Goal: Information Seeking & Learning: Learn about a topic

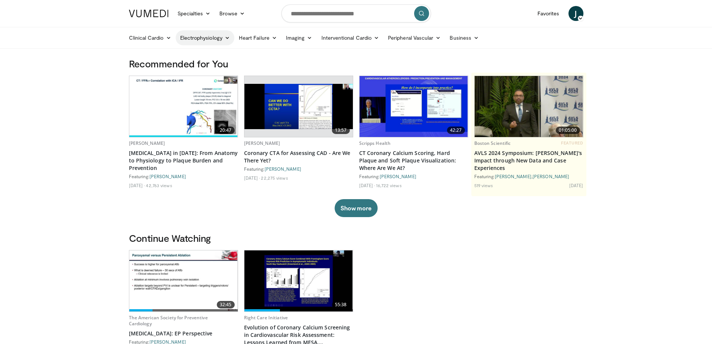
click at [199, 39] on link "Electrophysiology" at bounding box center [205, 37] width 59 height 15
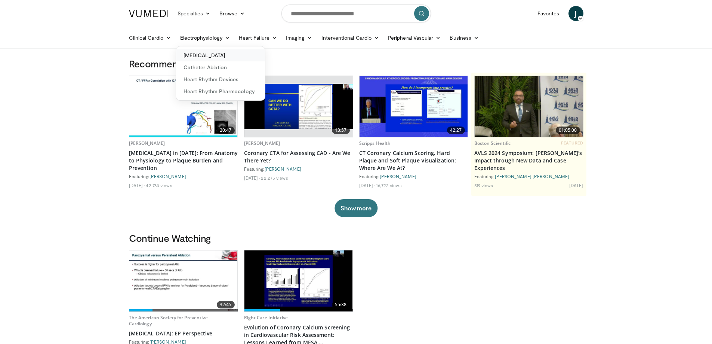
click at [206, 55] on link "[MEDICAL_DATA]" at bounding box center [220, 55] width 89 height 12
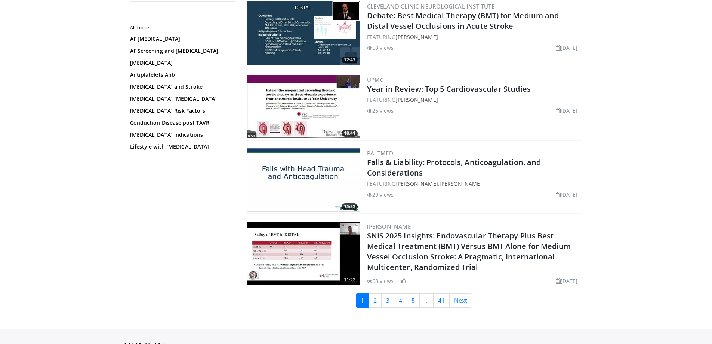
scroll to position [1754, 0]
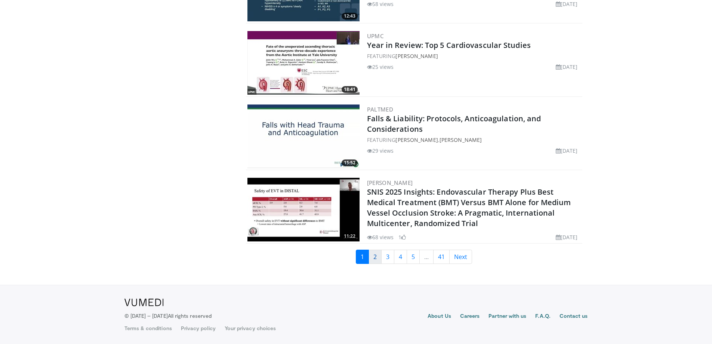
click at [373, 258] on link "2" at bounding box center [375, 256] width 13 height 14
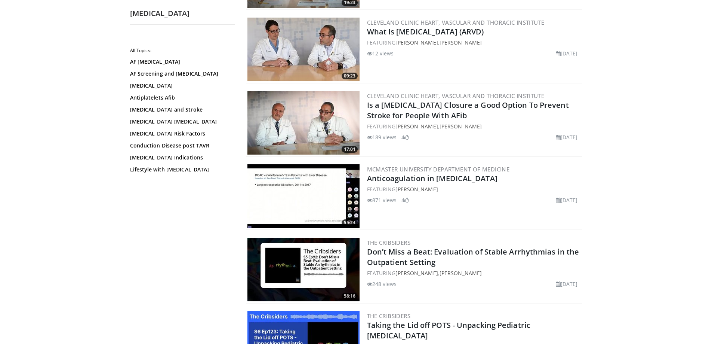
scroll to position [1739, 0]
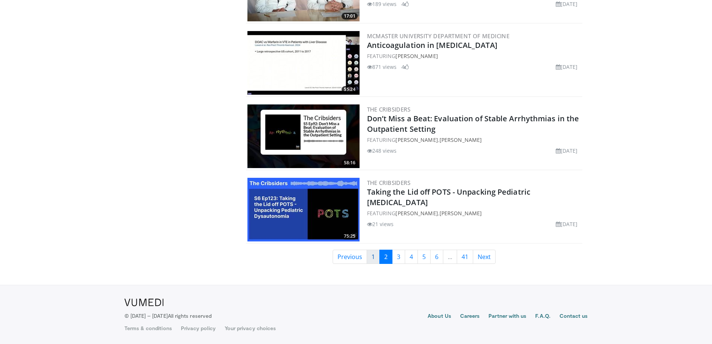
click at [374, 253] on link "1" at bounding box center [373, 256] width 13 height 14
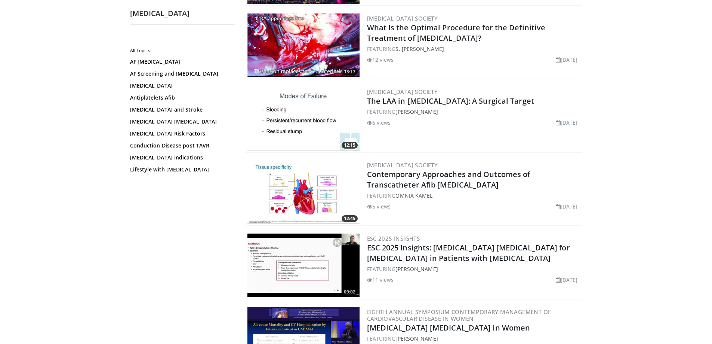
scroll to position [224, 0]
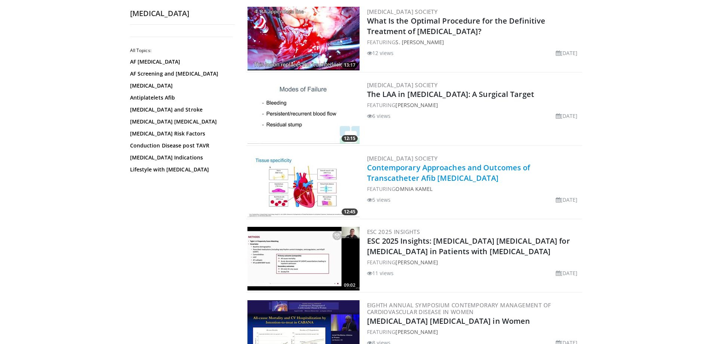
click at [422, 168] on link "Contemporary Approaches and Outcomes of Transcatheter Afib [MEDICAL_DATA]" at bounding box center [448, 172] width 163 height 21
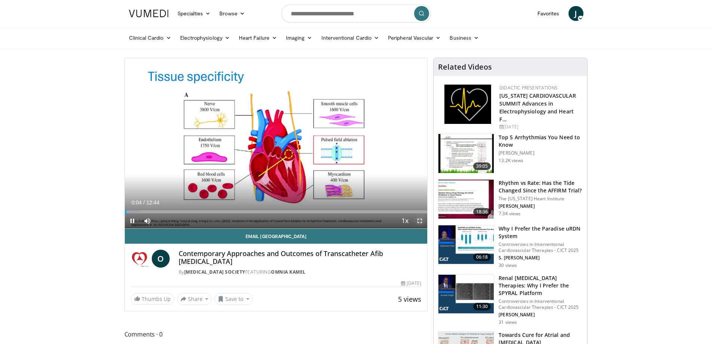
click at [416, 219] on span "Video Player" at bounding box center [419, 220] width 15 height 15
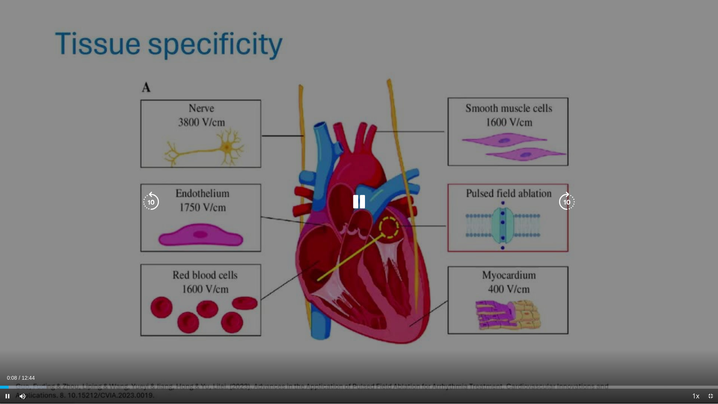
click at [546, 286] on div "10 seconds Tap to unmute" at bounding box center [359, 201] width 718 height 403
click at [375, 303] on div "10 seconds Tap to unmute" at bounding box center [359, 201] width 718 height 403
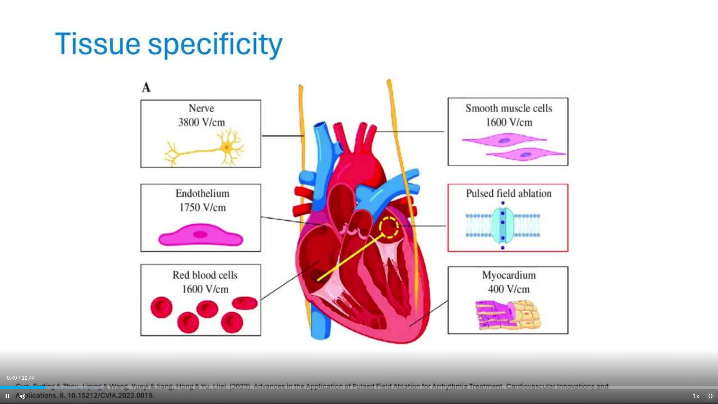
click at [712, 343] on span "Video Player" at bounding box center [710, 395] width 15 height 15
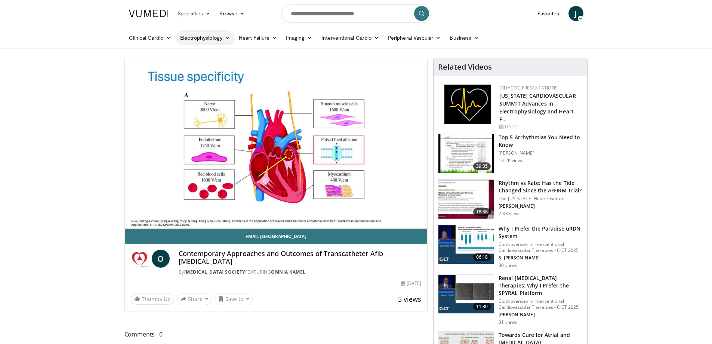
click at [204, 38] on link "Electrophysiology" at bounding box center [205, 37] width 59 height 15
click at [221, 54] on link "[MEDICAL_DATA]" at bounding box center [220, 55] width 89 height 12
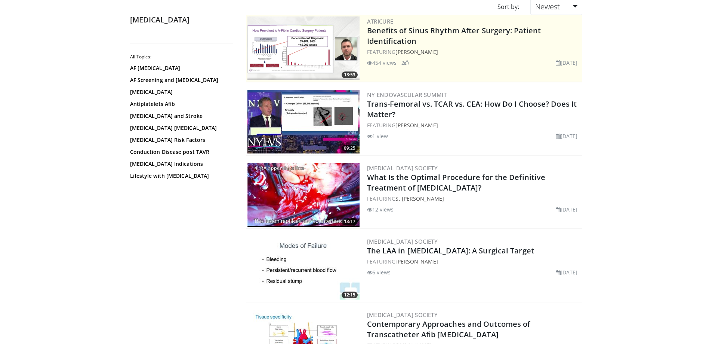
scroll to position [75, 0]
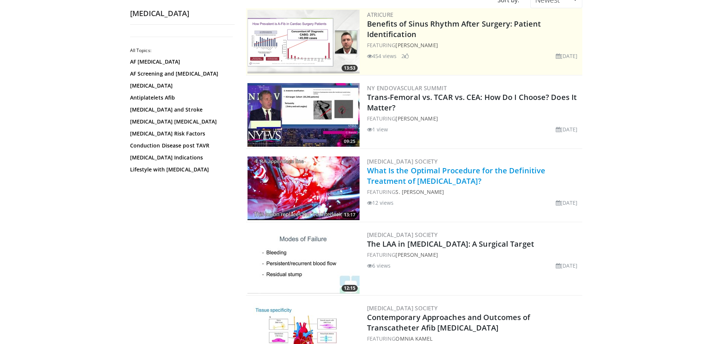
click at [414, 183] on link "What Is the Optimal Procedure for the Definitive Treatment of [MEDICAL_DATA]?" at bounding box center [456, 175] width 179 height 21
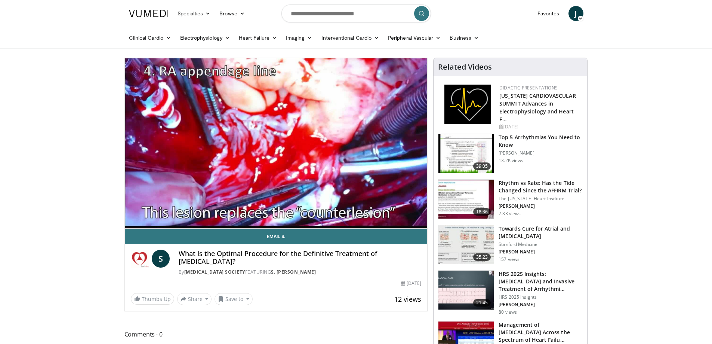
click at [534, 185] on h3 "Rhythm vs Rate: Has the Tide Changed Since the AFFIRM Trial?" at bounding box center [541, 186] width 84 height 15
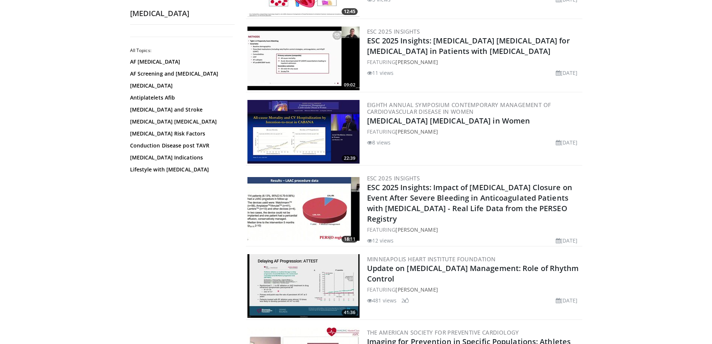
scroll to position [519, 0]
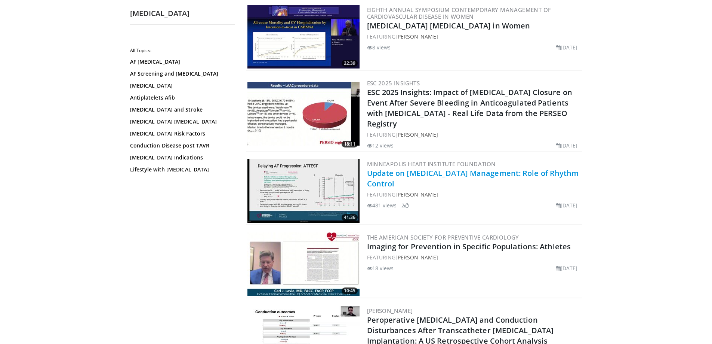
click at [442, 170] on link "Update on [MEDICAL_DATA] Management: Role of Rhythm Control" at bounding box center [473, 178] width 212 height 21
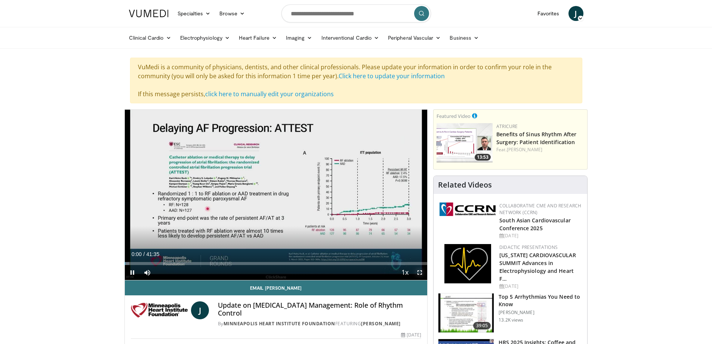
click at [419, 270] on span "Video Player" at bounding box center [419, 272] width 15 height 15
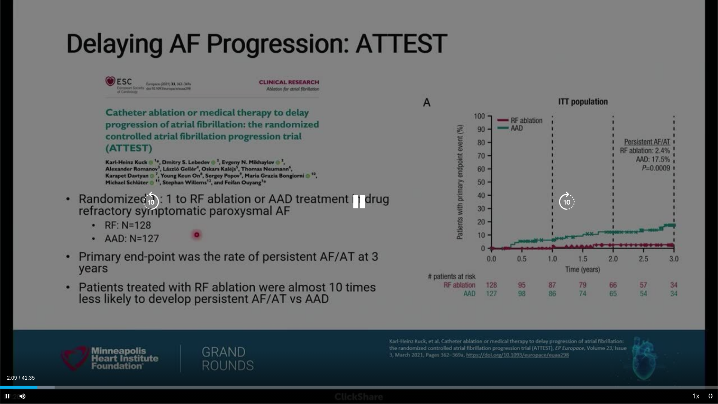
click at [360, 203] on icon "Video Player" at bounding box center [358, 201] width 21 height 21
click at [363, 203] on icon "Video Player" at bounding box center [358, 201] width 21 height 21
click at [351, 200] on icon "Video Player" at bounding box center [358, 201] width 21 height 21
click at [357, 200] on icon "Video Player" at bounding box center [358, 201] width 21 height 21
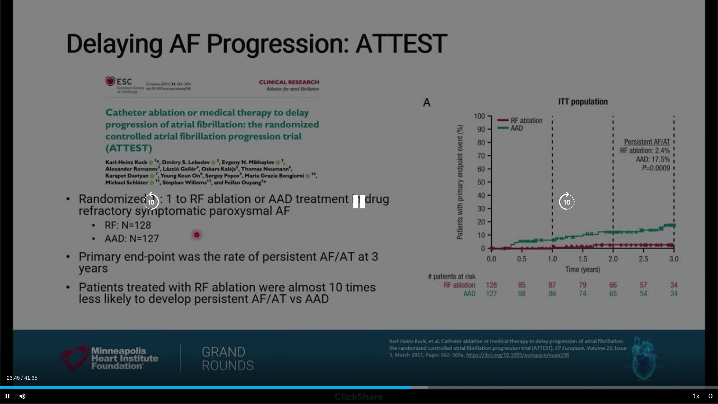
click at [358, 201] on icon "Video Player" at bounding box center [358, 201] width 21 height 21
click at [357, 200] on icon "Video Player" at bounding box center [358, 201] width 21 height 21
click at [356, 199] on icon "Video Player" at bounding box center [358, 201] width 21 height 21
